Goal: Information Seeking & Learning: Find specific fact

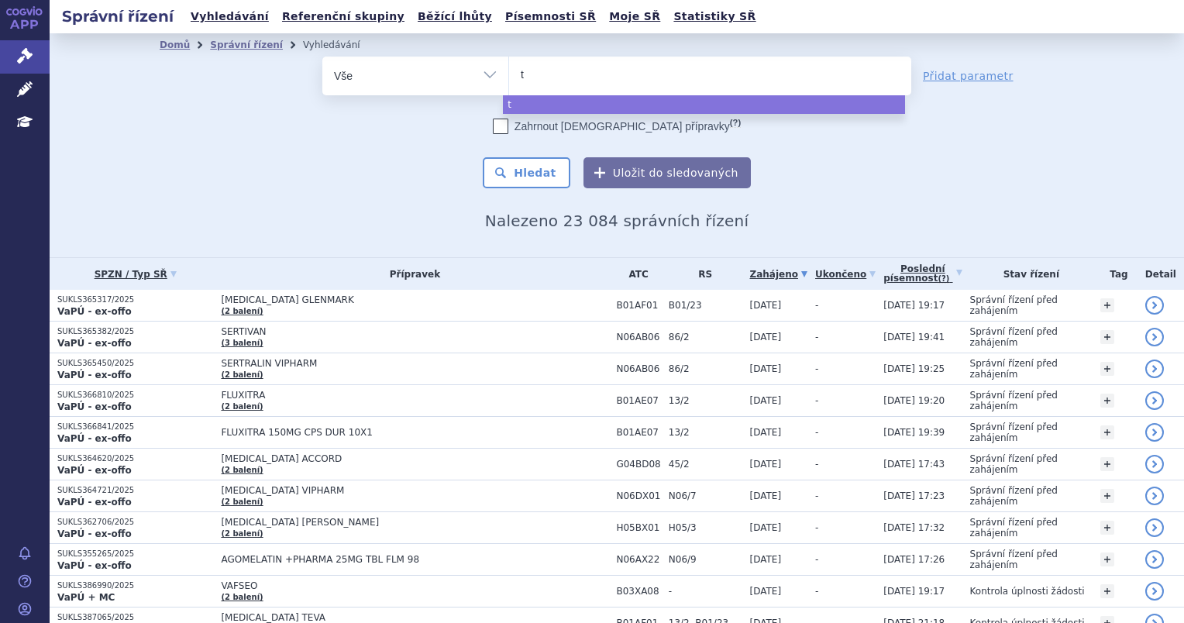
type input "tr"
type input "tru"
type input "truq"
type input "truqa"
type input "truqap"
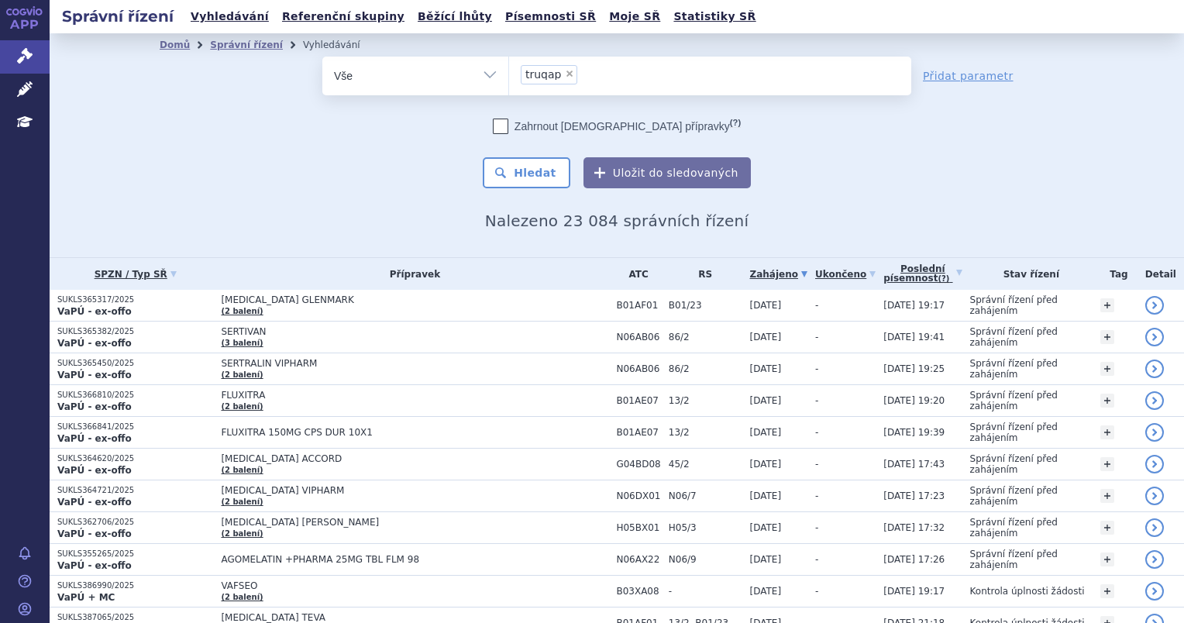
select select "truqap"
click at [539, 179] on button "Hledat" at bounding box center [527, 172] width 88 height 31
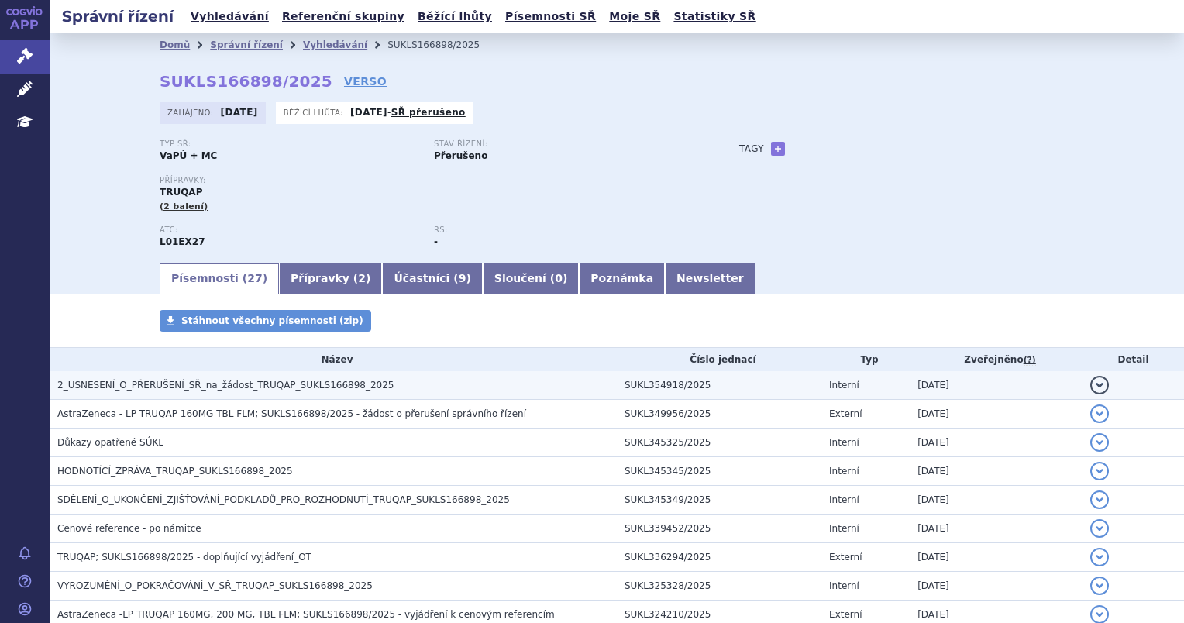
click at [229, 393] on h3 "2_USNESENÍ_O_PŘERUŠENÍ_SŘ_na_žádost_TRUQAP_SUKLS166898_2025" at bounding box center [337, 384] width 560 height 15
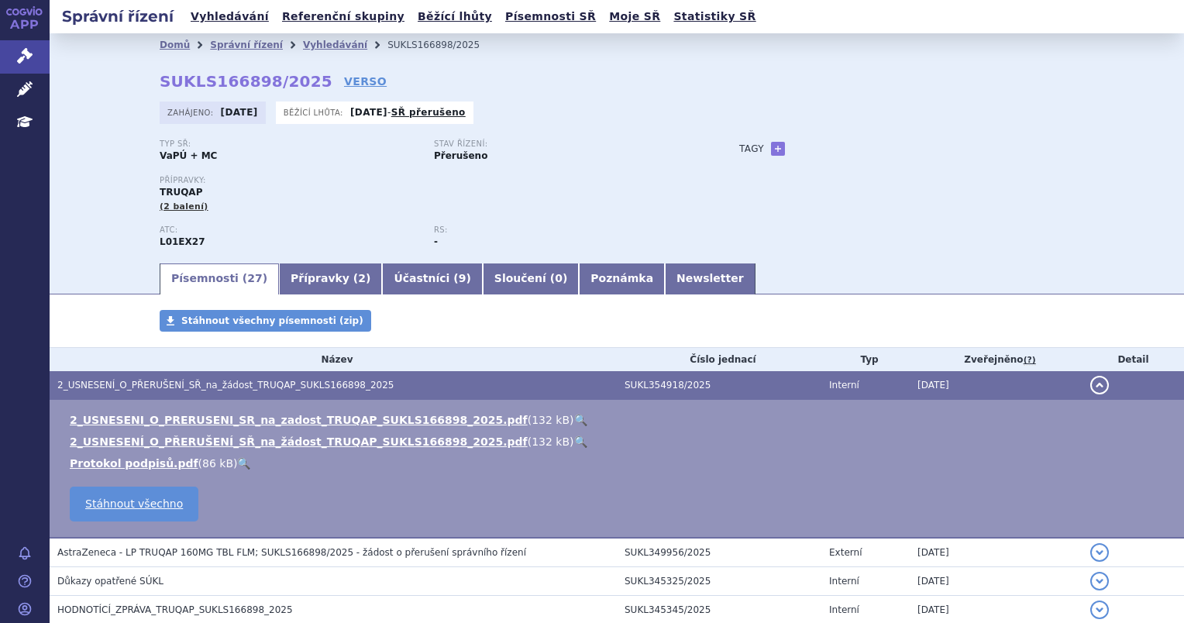
click at [574, 446] on link "🔍" at bounding box center [580, 442] width 13 height 12
